Goal: Task Accomplishment & Management: Manage account settings

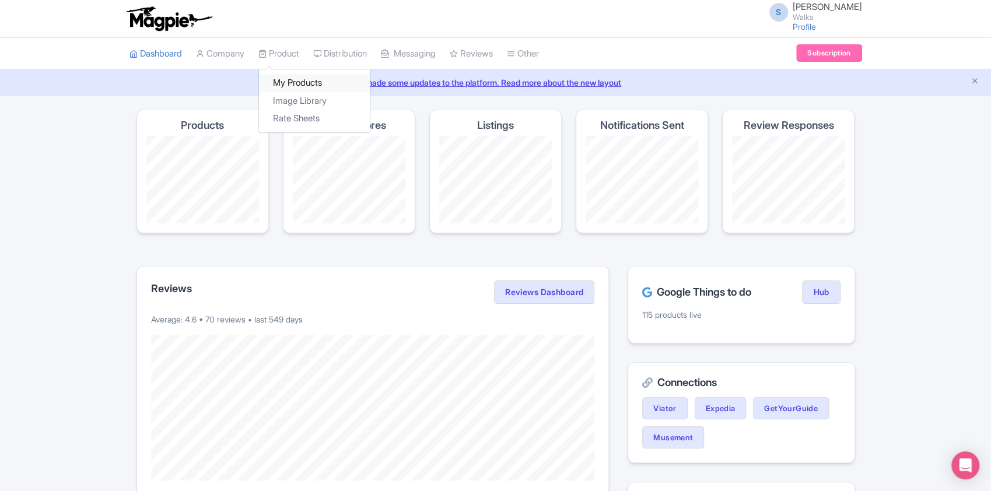
click at [295, 79] on link "My Products" at bounding box center [314, 83] width 111 height 18
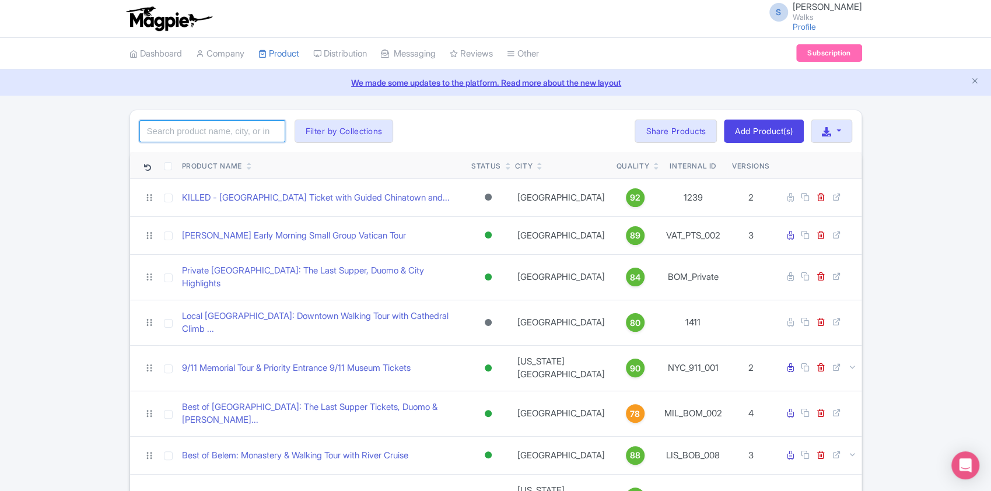
click at [247, 126] on input "search" at bounding box center [212, 131] width 146 height 22
paste input "SEV_ATA_005"
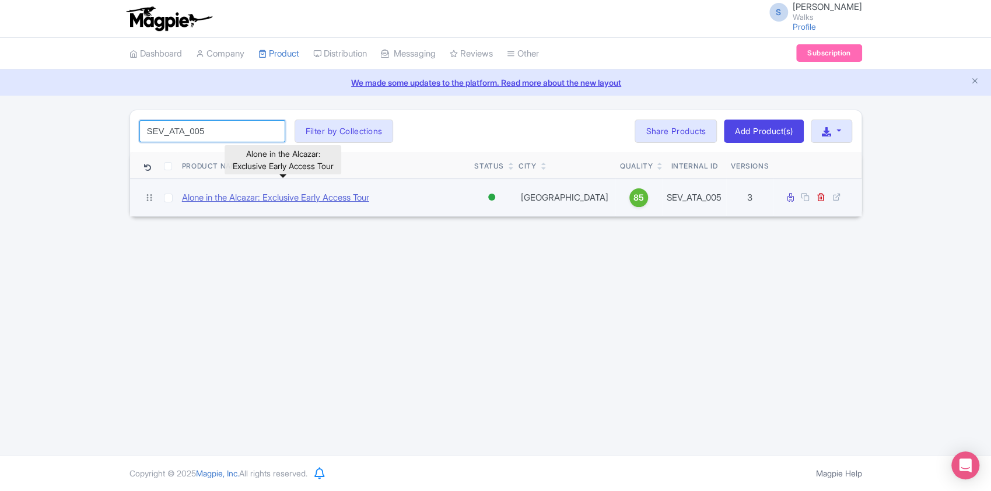
type input "SEV_ATA_005"
click at [261, 196] on link "Alone in the Alcazar: Exclusive Early Access Tour" at bounding box center [275, 197] width 187 height 13
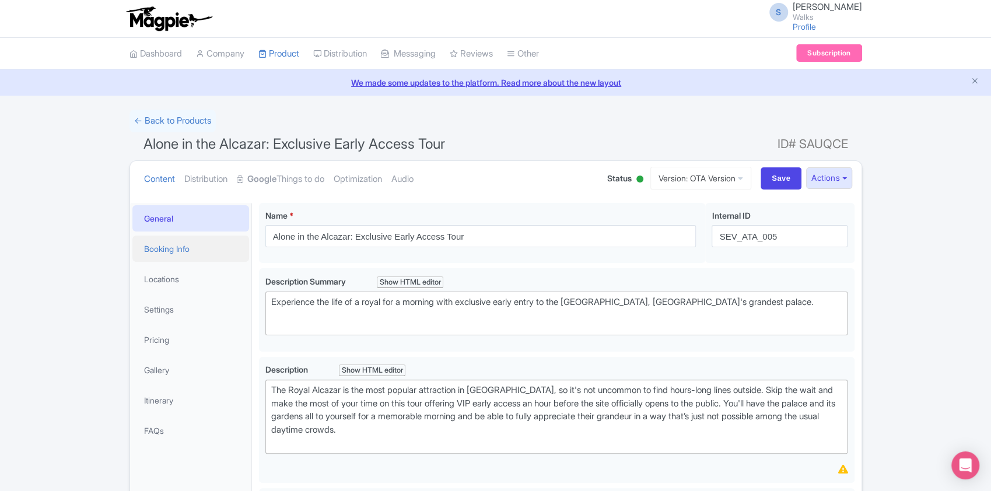
click at [208, 249] on link "Booking Info" at bounding box center [190, 249] width 117 height 26
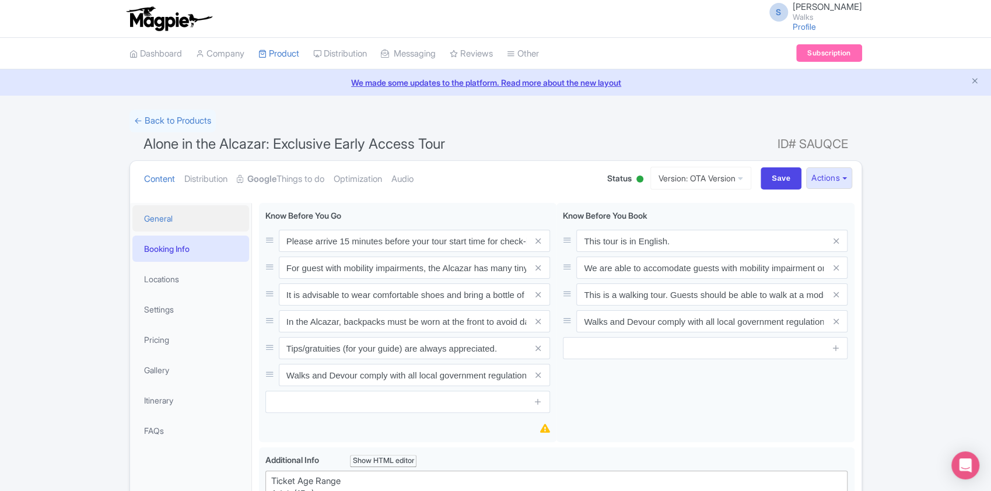
click at [174, 218] on link "General" at bounding box center [190, 218] width 117 height 26
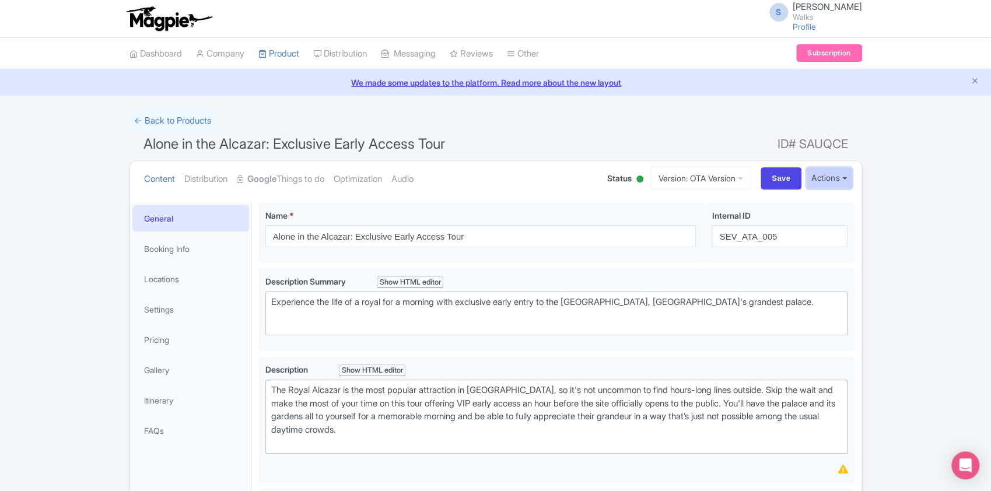
click at [815, 180] on button "Actions" at bounding box center [829, 178] width 46 height 22
click at [714, 226] on link "Industry Partner View" at bounding box center [696, 229] width 111 height 18
click at [168, 250] on link "Booking Info" at bounding box center [190, 249] width 117 height 26
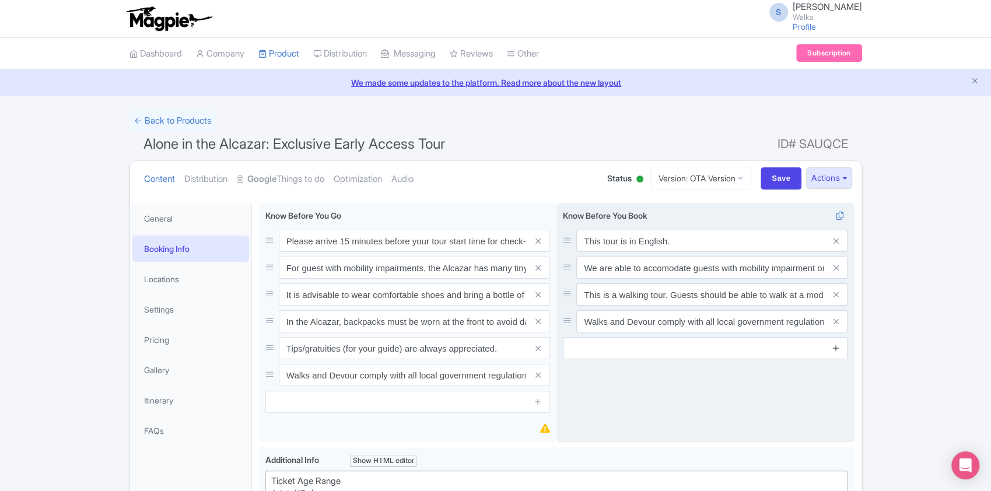
click at [838, 347] on icon at bounding box center [836, 348] width 9 height 9
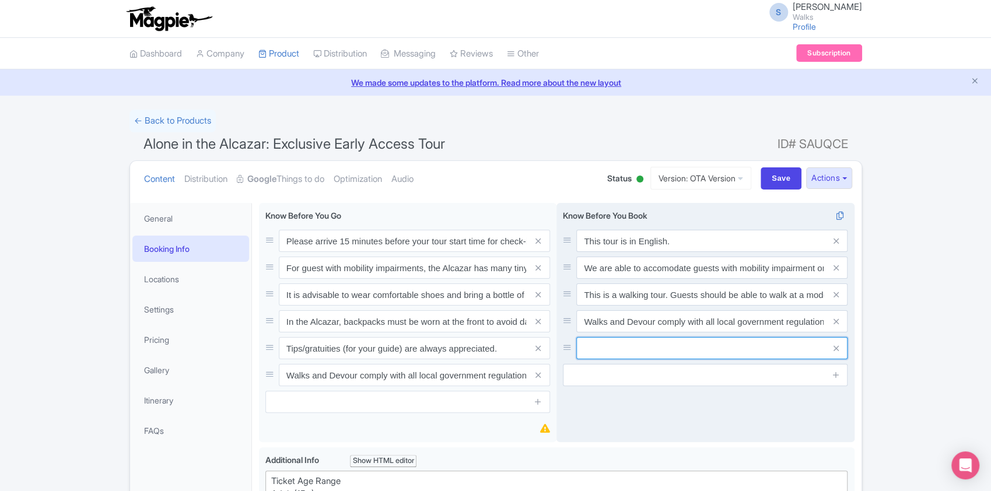
click at [725, 348] on input "text" at bounding box center [711, 348] width 271 height 22
paste input "Although the gardens are not the main highlight of the Alcazar, they are often …"
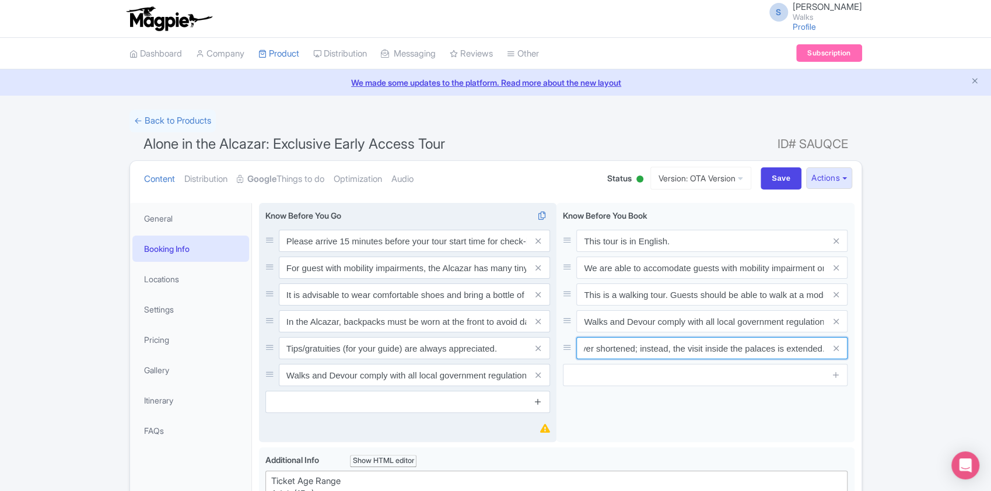
type input "Although the gardens are not the main highlight of the Alcazar, they are often …"
click at [538, 400] on icon at bounding box center [538, 401] width 9 height 9
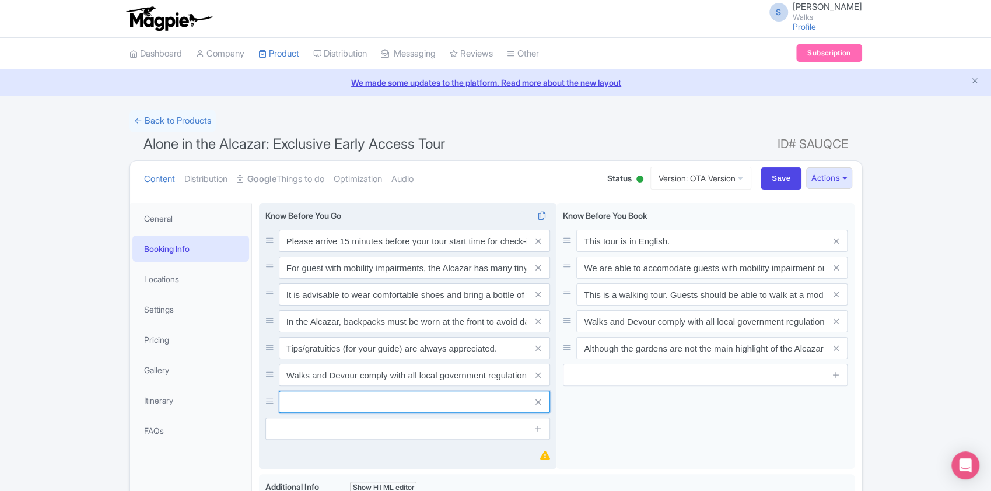
click at [451, 398] on input "text" at bounding box center [414, 402] width 271 height 22
paste input "Although the gardens are not the main highlight of the Alcazar, they are often …"
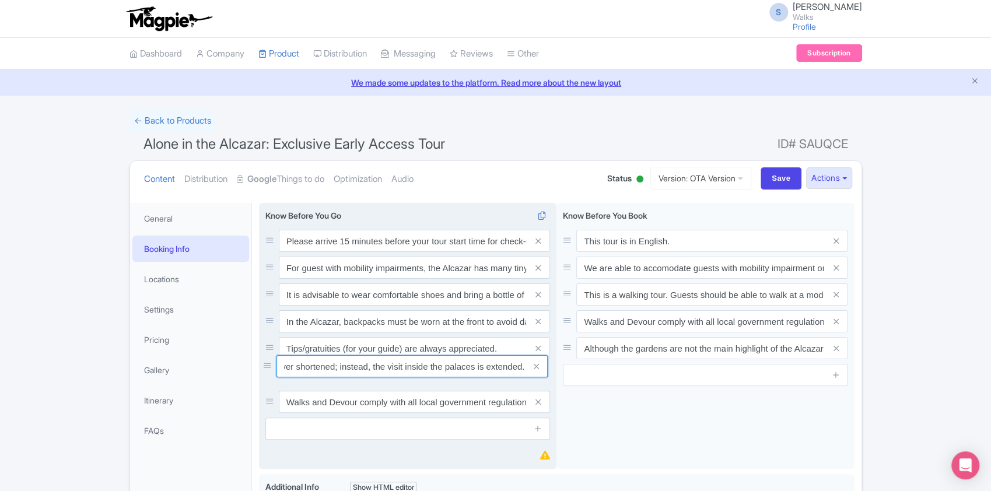
drag, startPoint x: 268, startPoint y: 405, endPoint x: 265, endPoint y: 365, distance: 39.7
type input "Although the gardens are not the main highlight of the Alcazar, they are often …"
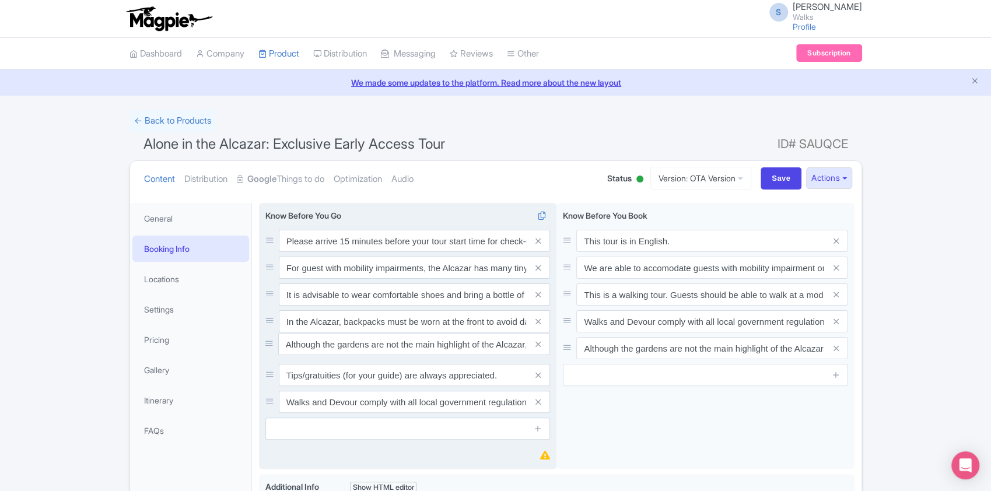
drag, startPoint x: 268, startPoint y: 372, endPoint x: 267, endPoint y: 341, distance: 31.5
click at [781, 170] on input "Save" at bounding box center [781, 178] width 41 height 22
type input "Saving..."
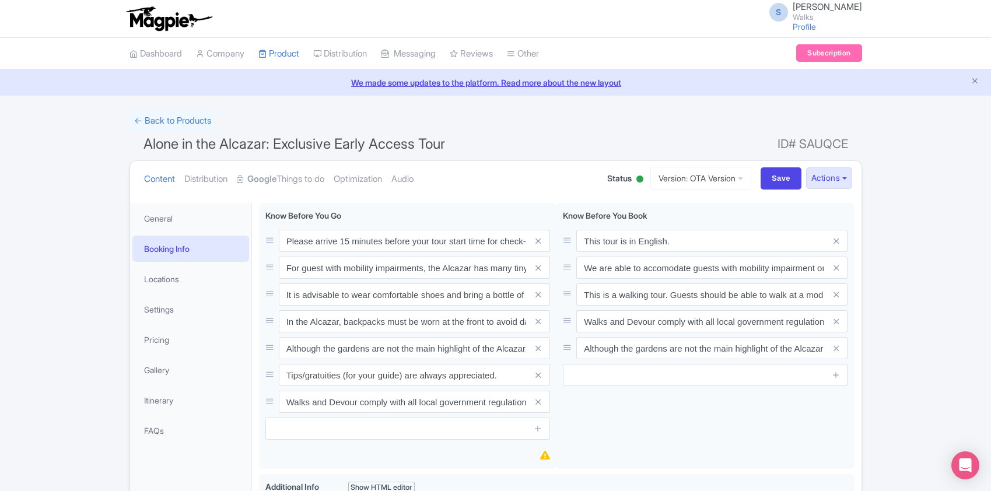
scroll to position [202, 0]
